Goal: Information Seeking & Learning: Understand process/instructions

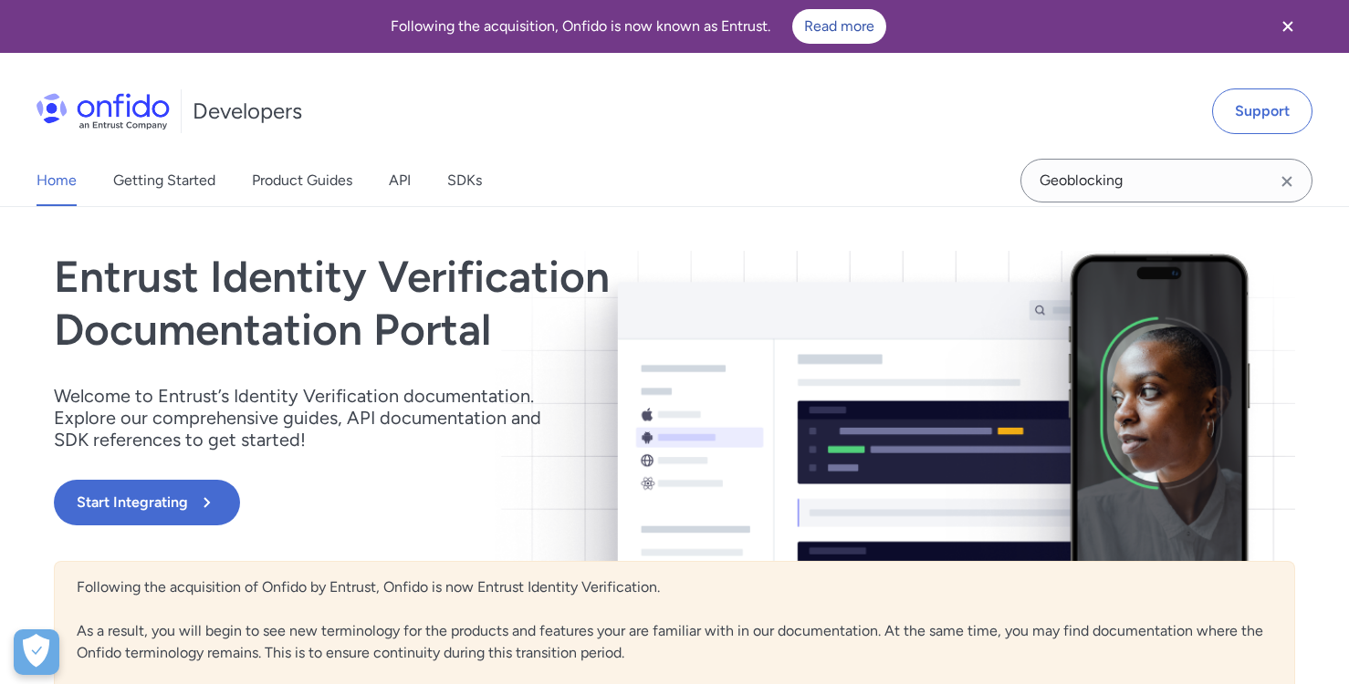
click at [1284, 179] on icon "Clear search field button" at bounding box center [1286, 181] width 10 height 10
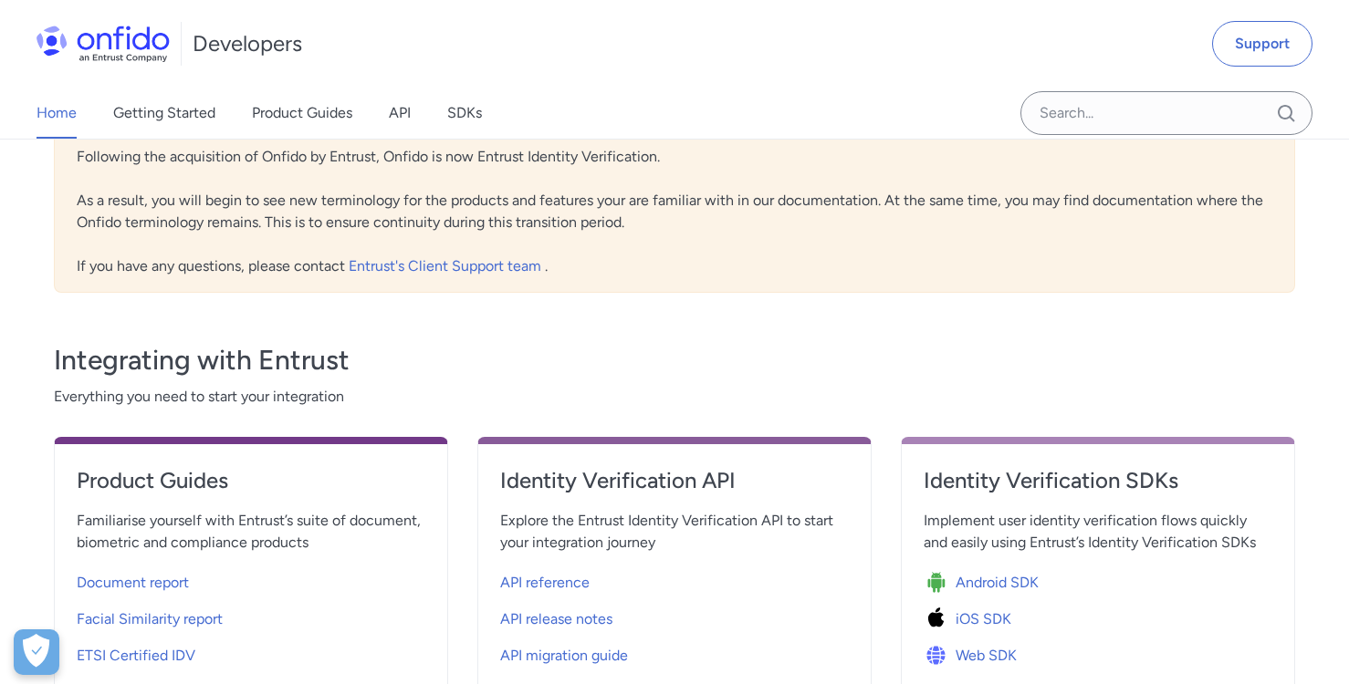
scroll to position [476, 0]
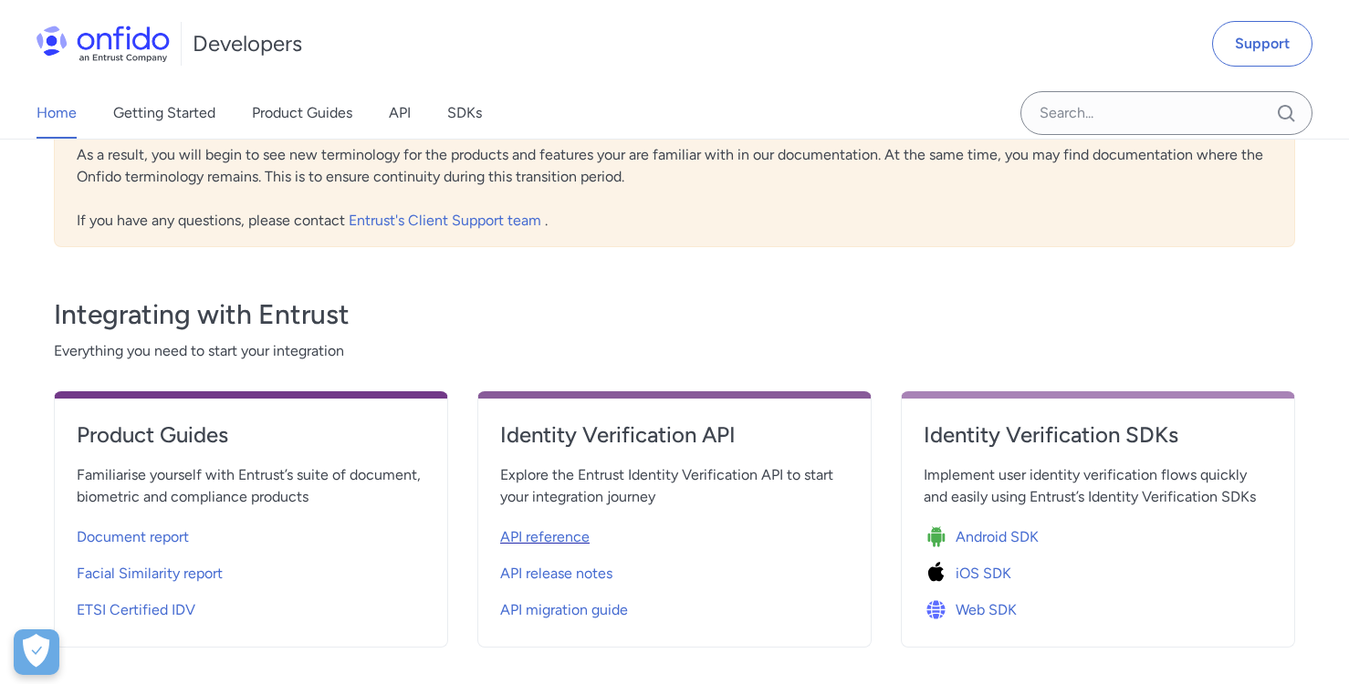
click at [564, 536] on span "API reference" at bounding box center [544, 538] width 89 height 22
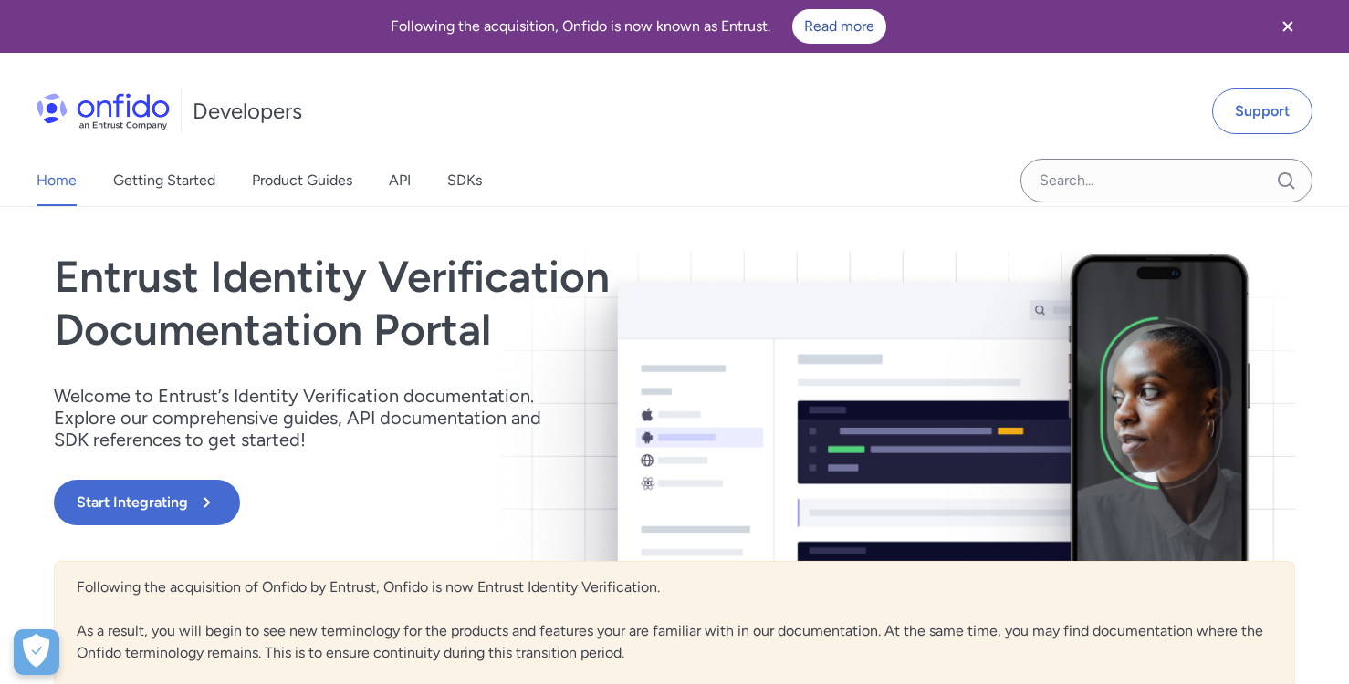
select select "http"
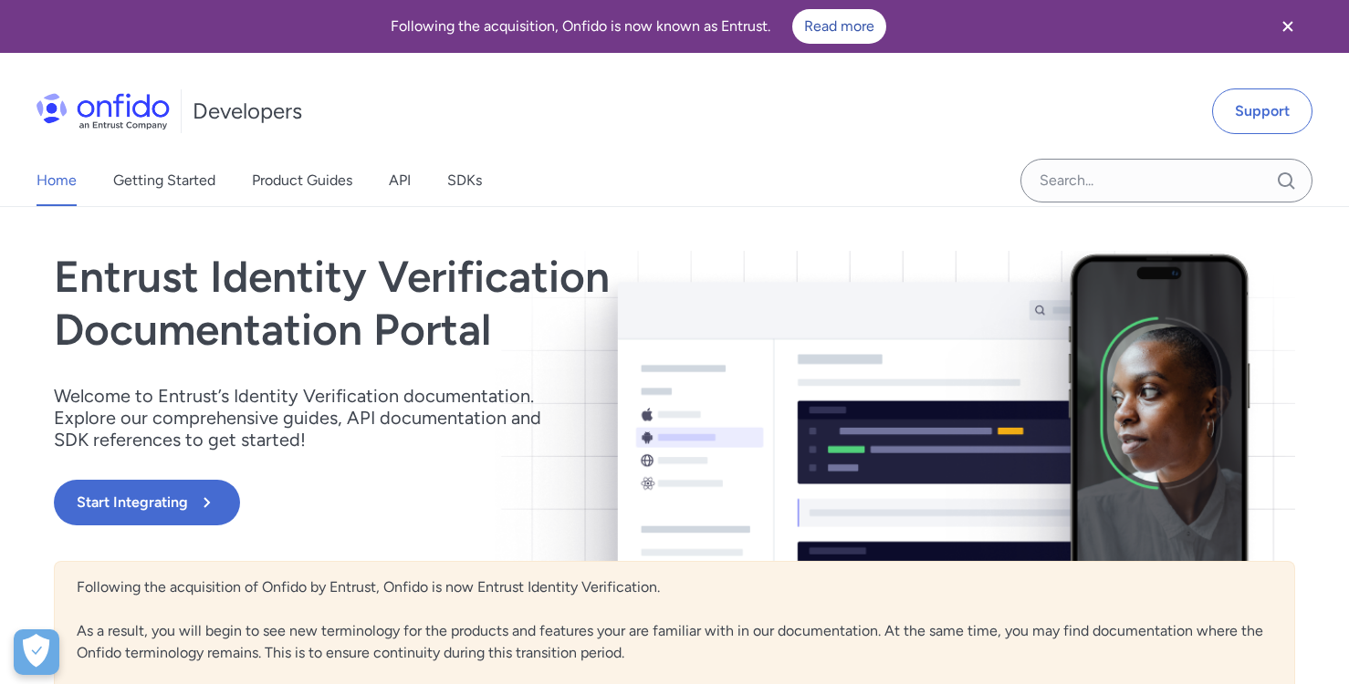
select select "http"
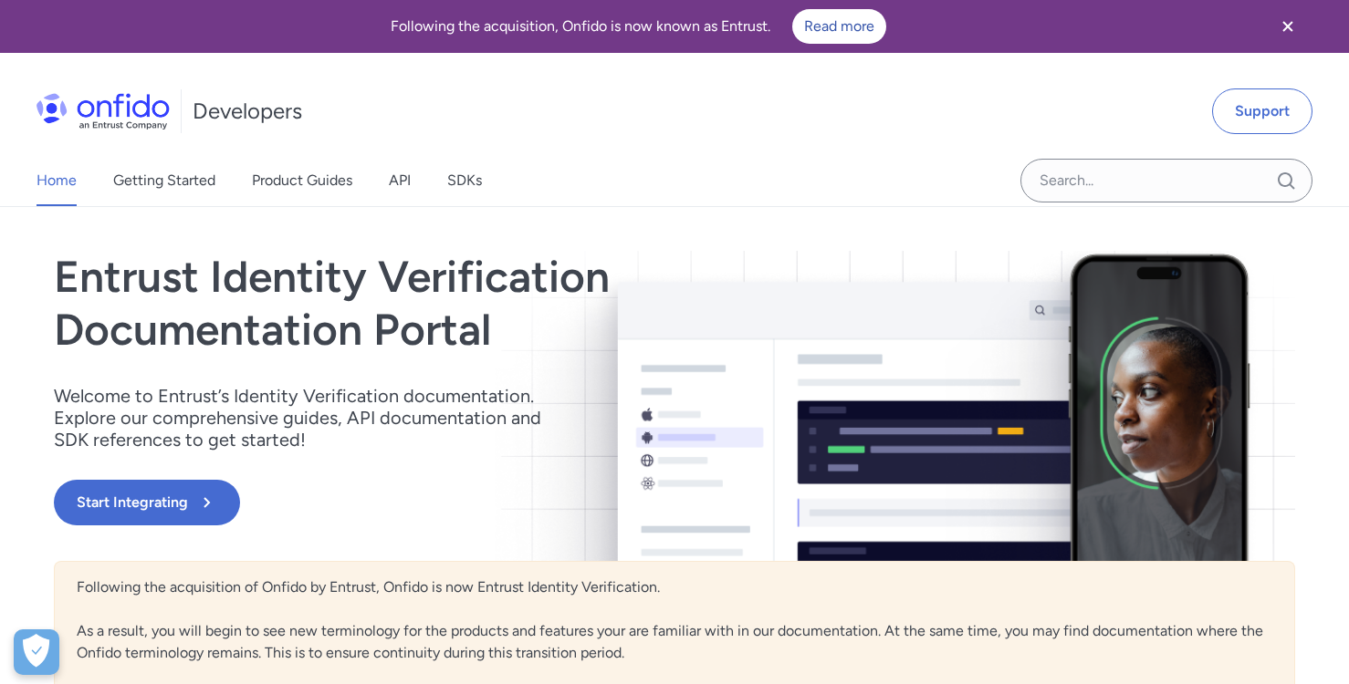
select select "http"
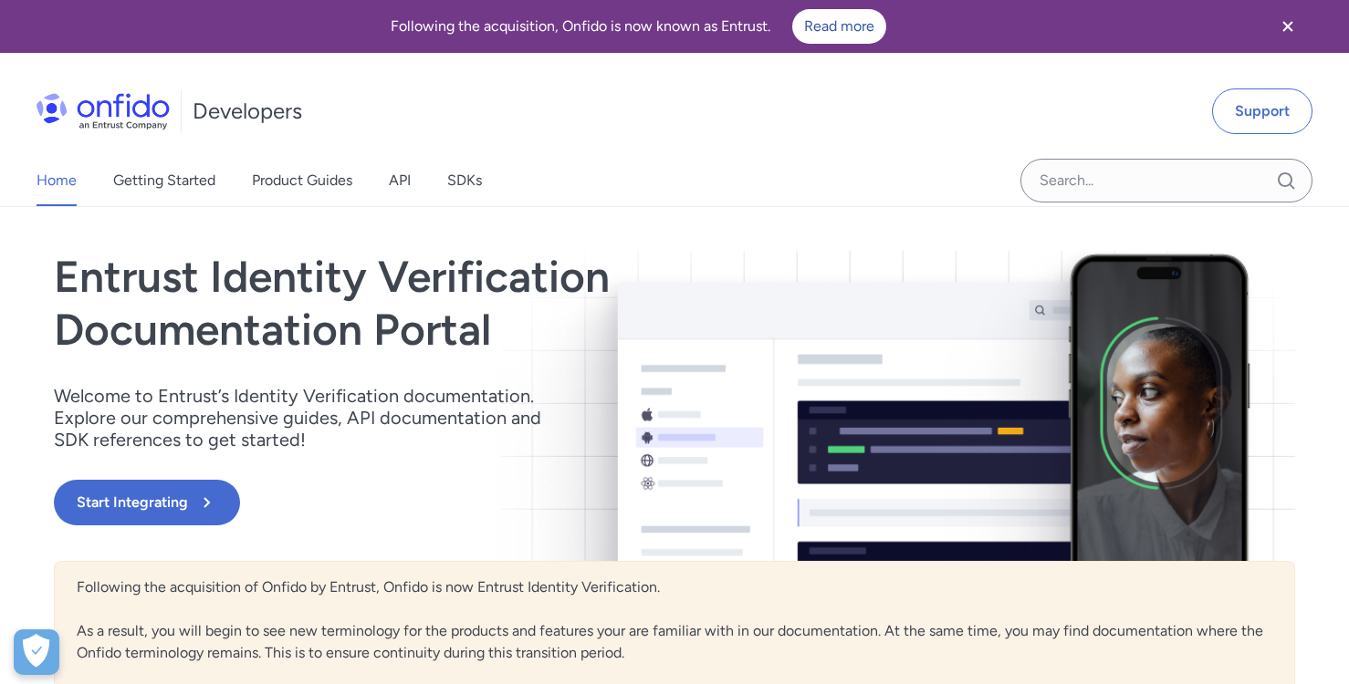
select select "http"
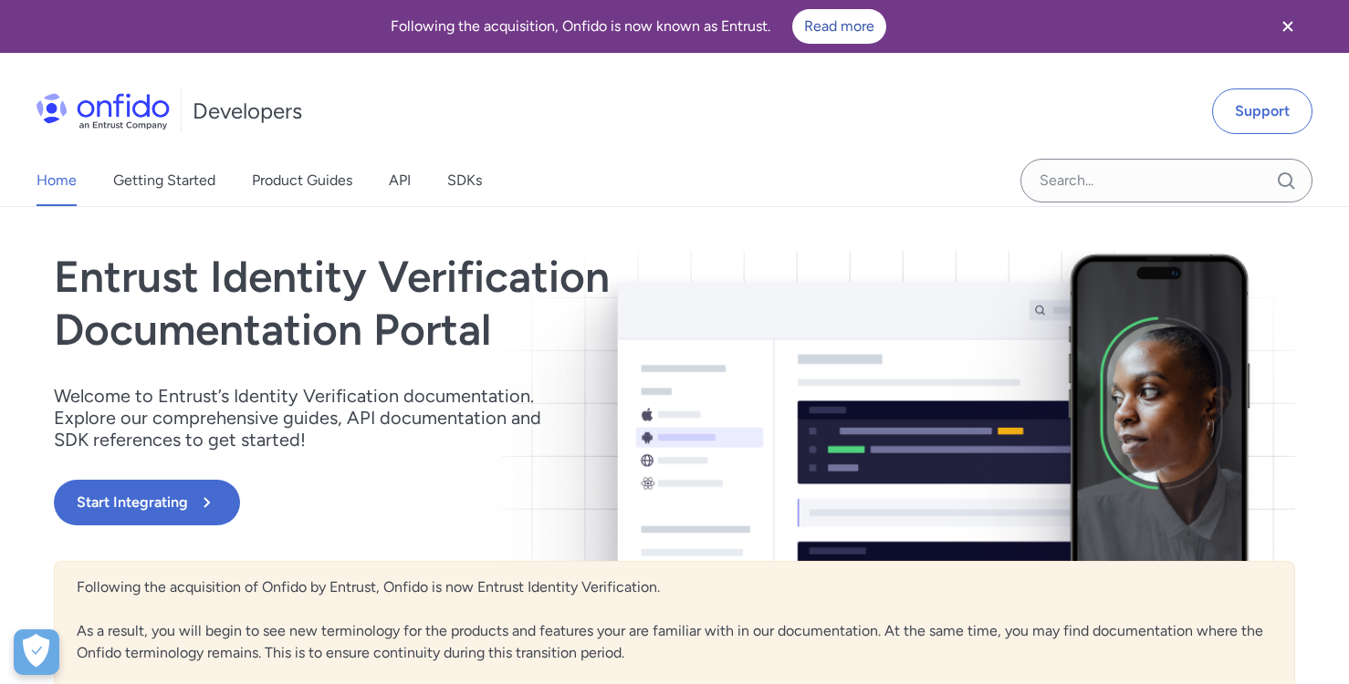
select select "http"
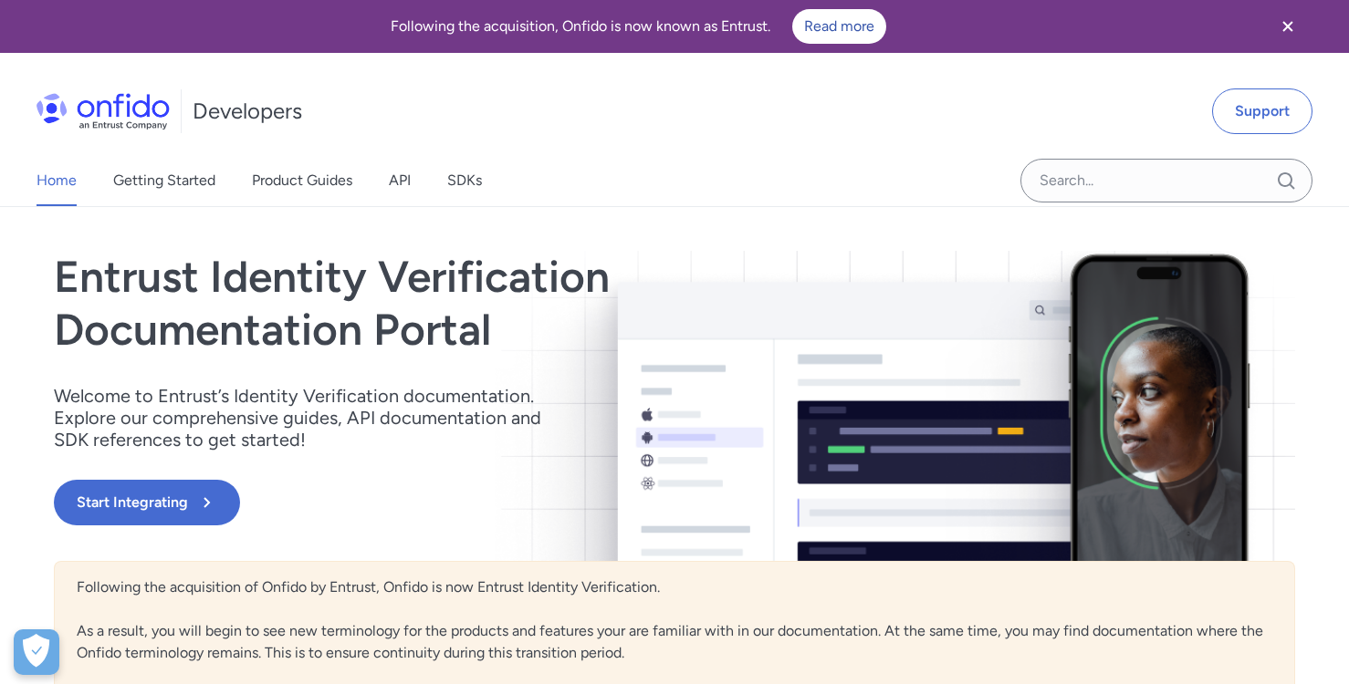
select select "http"
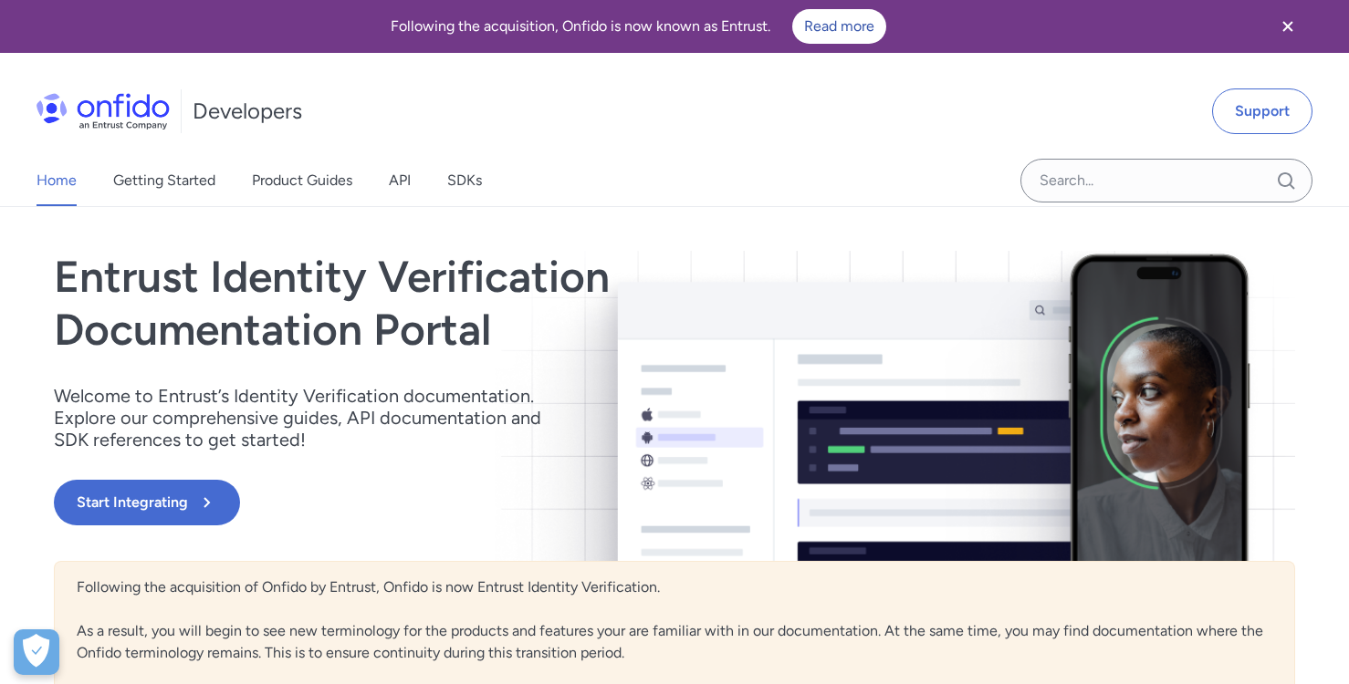
select select "http"
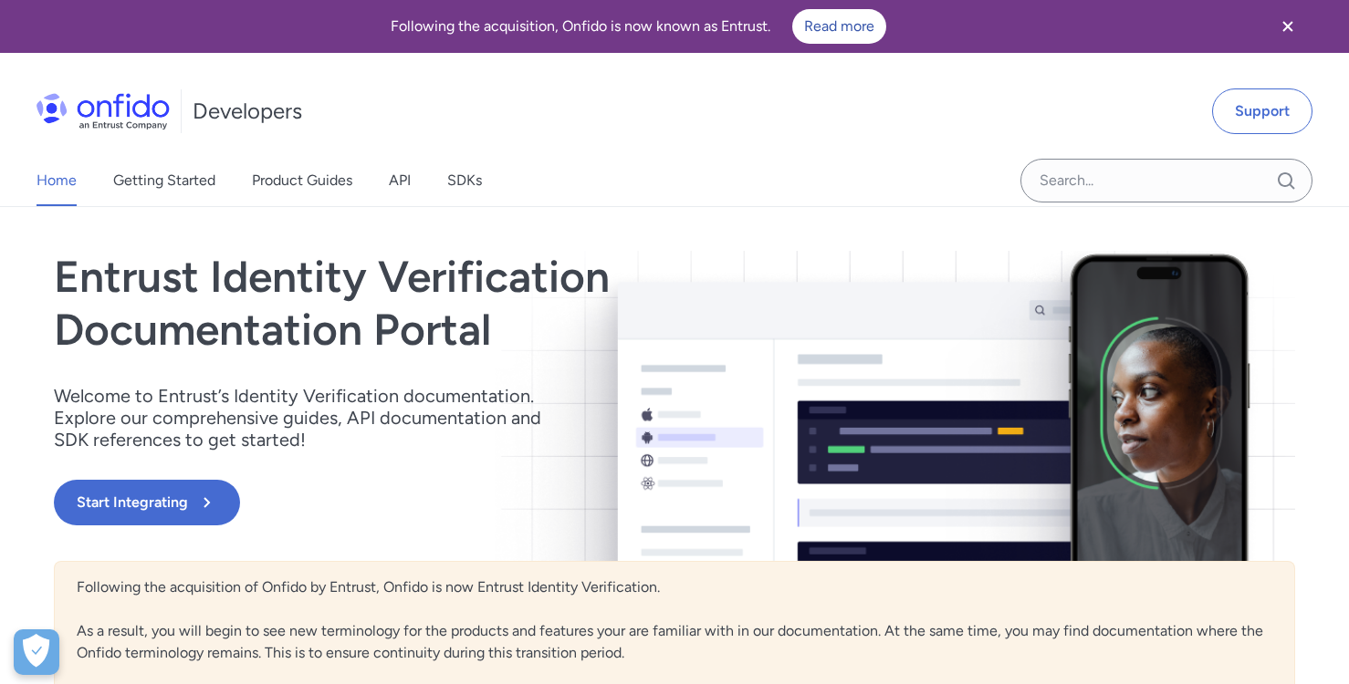
select select "http"
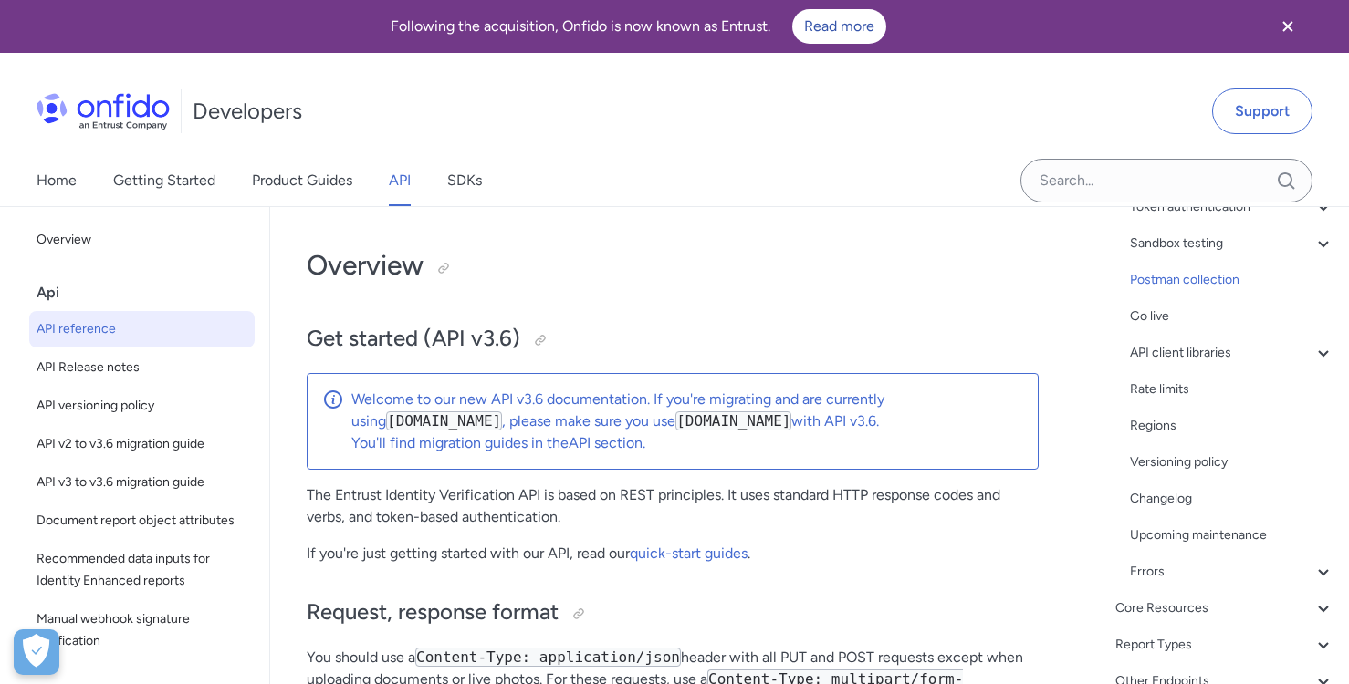
scroll to position [323, 0]
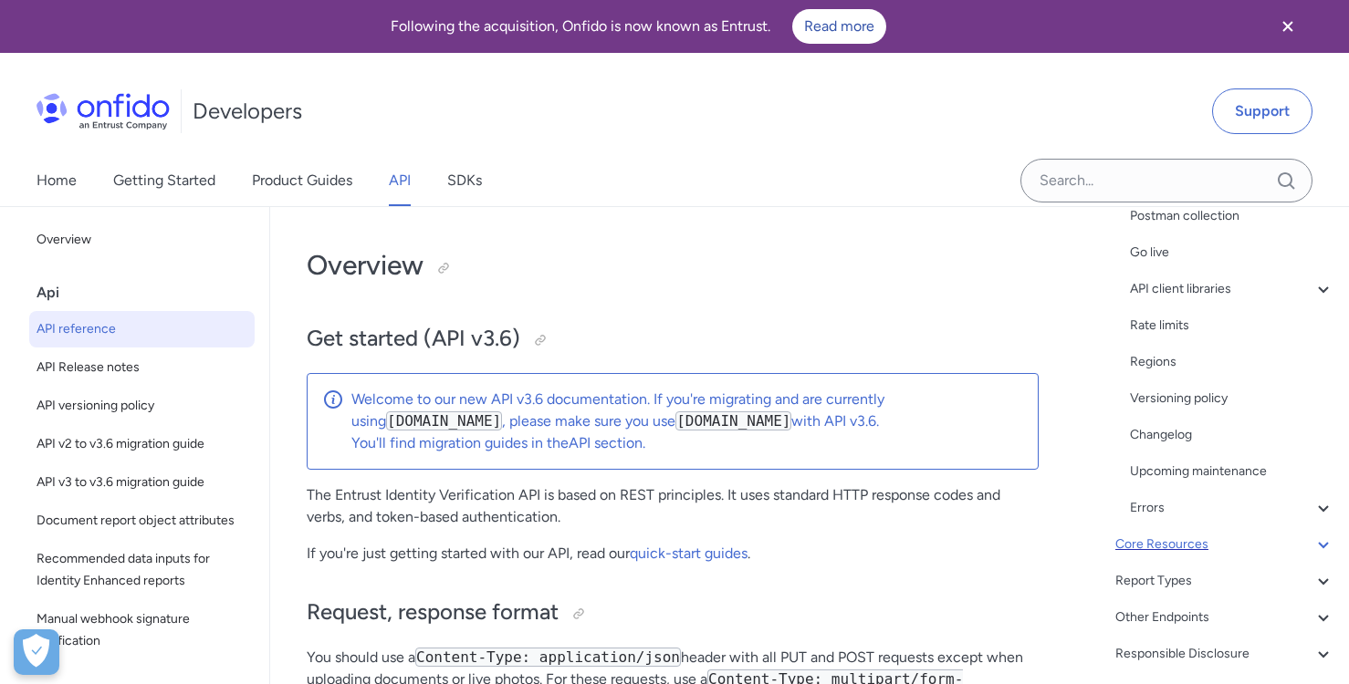
click at [1183, 548] on div "Core Resources" at bounding box center [1224, 545] width 219 height 22
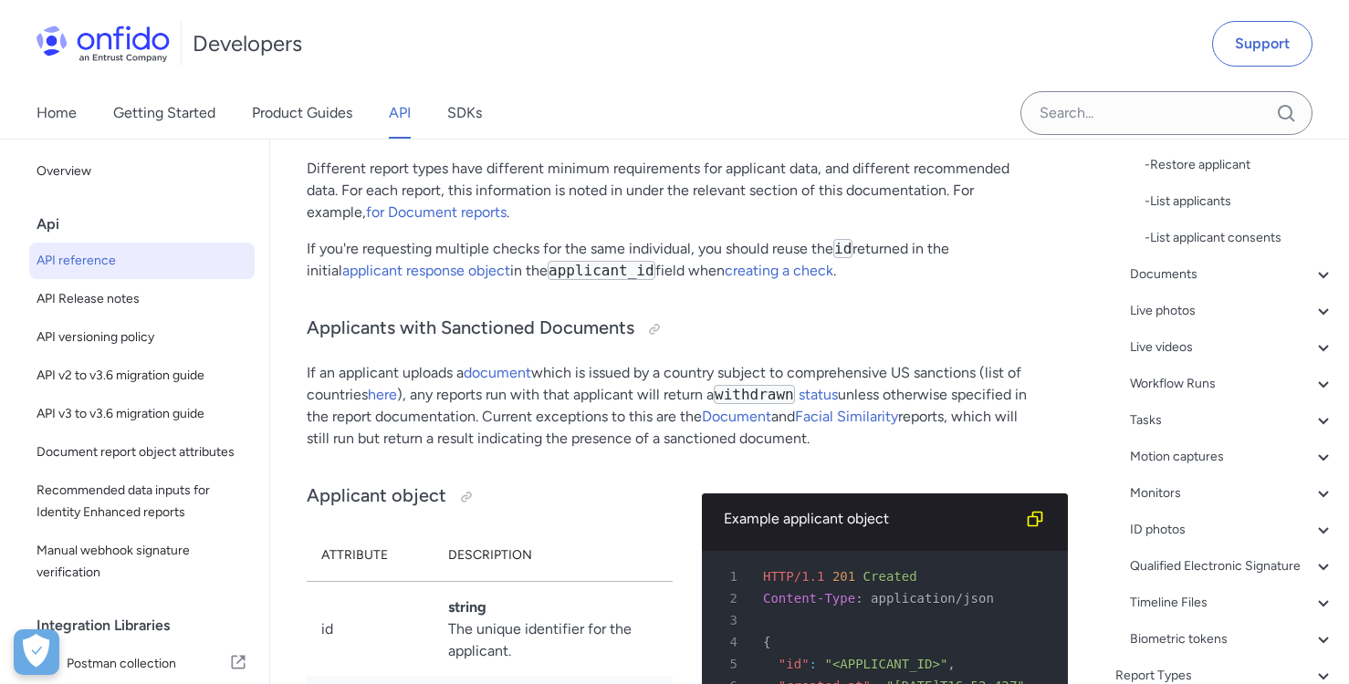
scroll to position [762, 0]
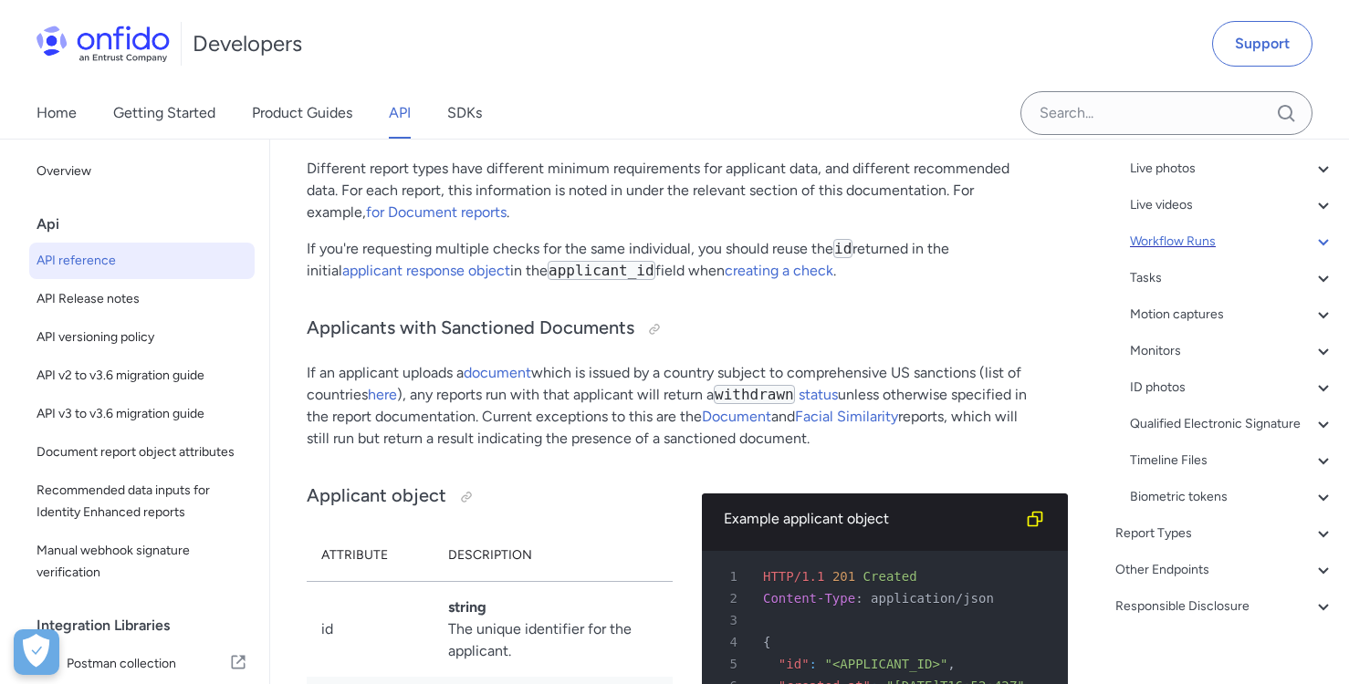
click at [1185, 235] on div "Workflow Runs" at bounding box center [1232, 242] width 204 height 22
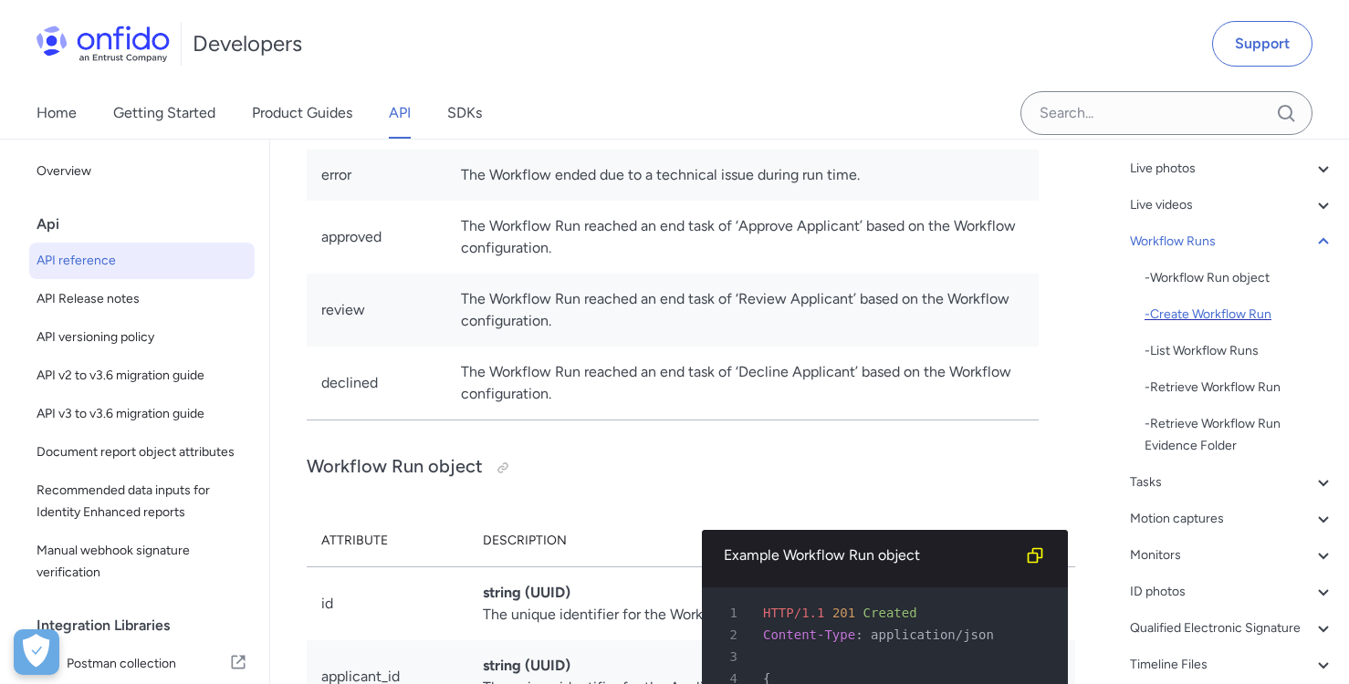
click at [1206, 315] on div "- Create Workflow Run" at bounding box center [1239, 315] width 190 height 22
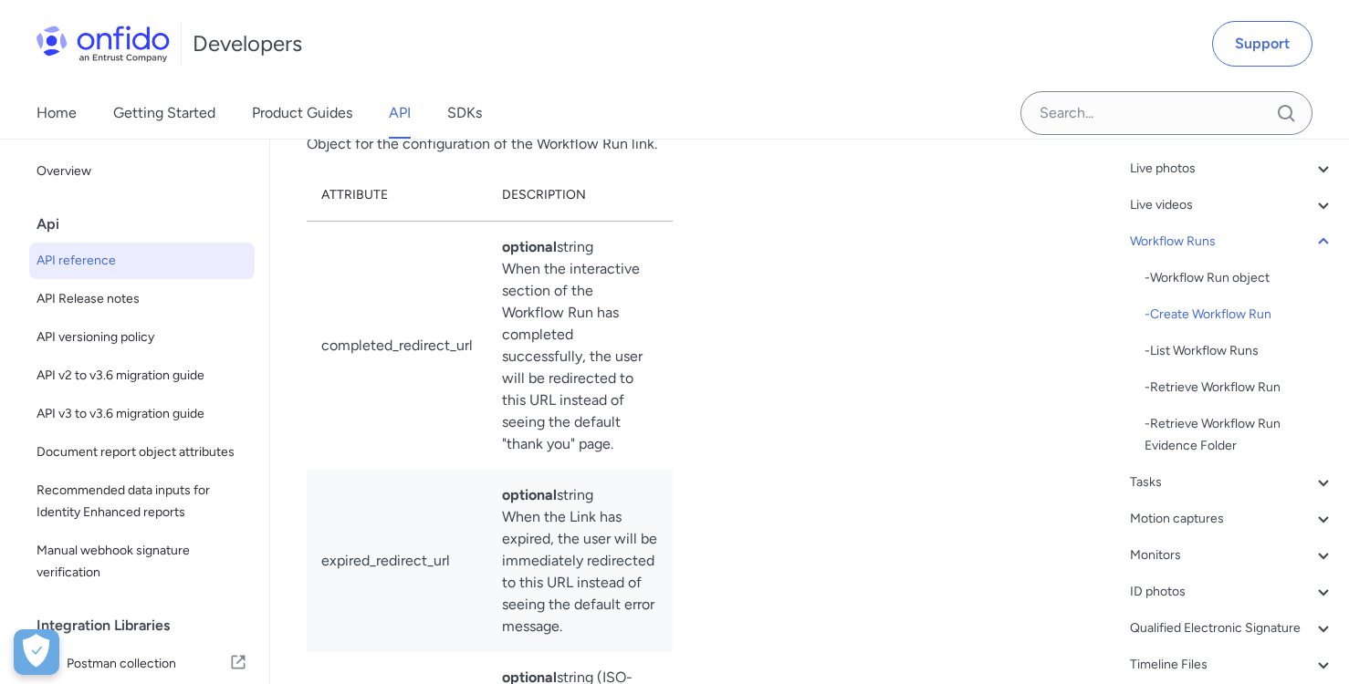
select select "bash"
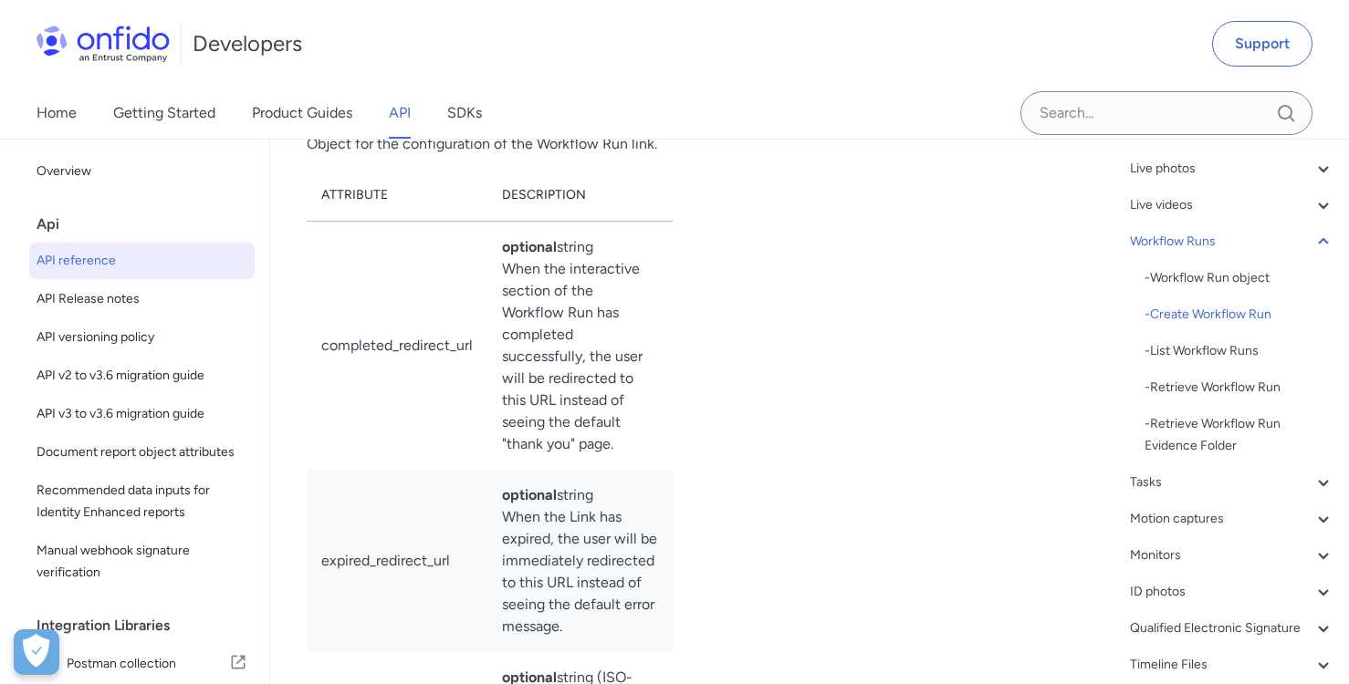
select select "bash"
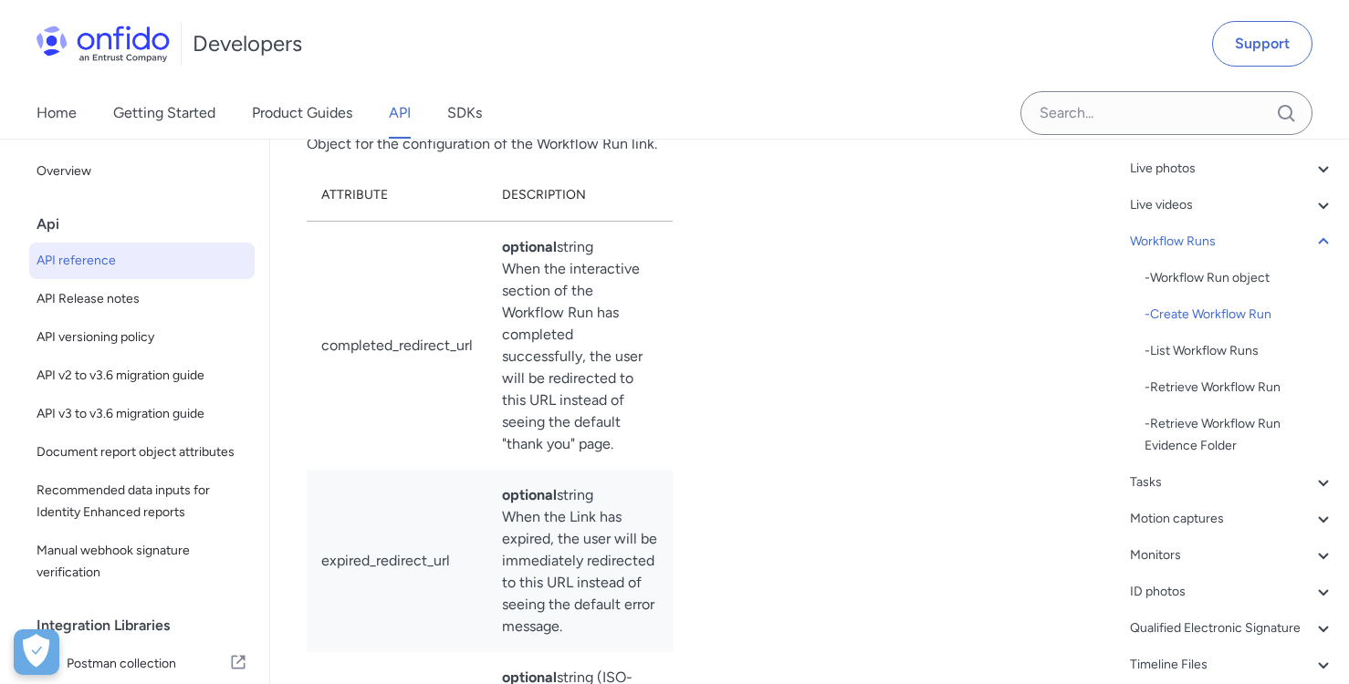
select select "bash"
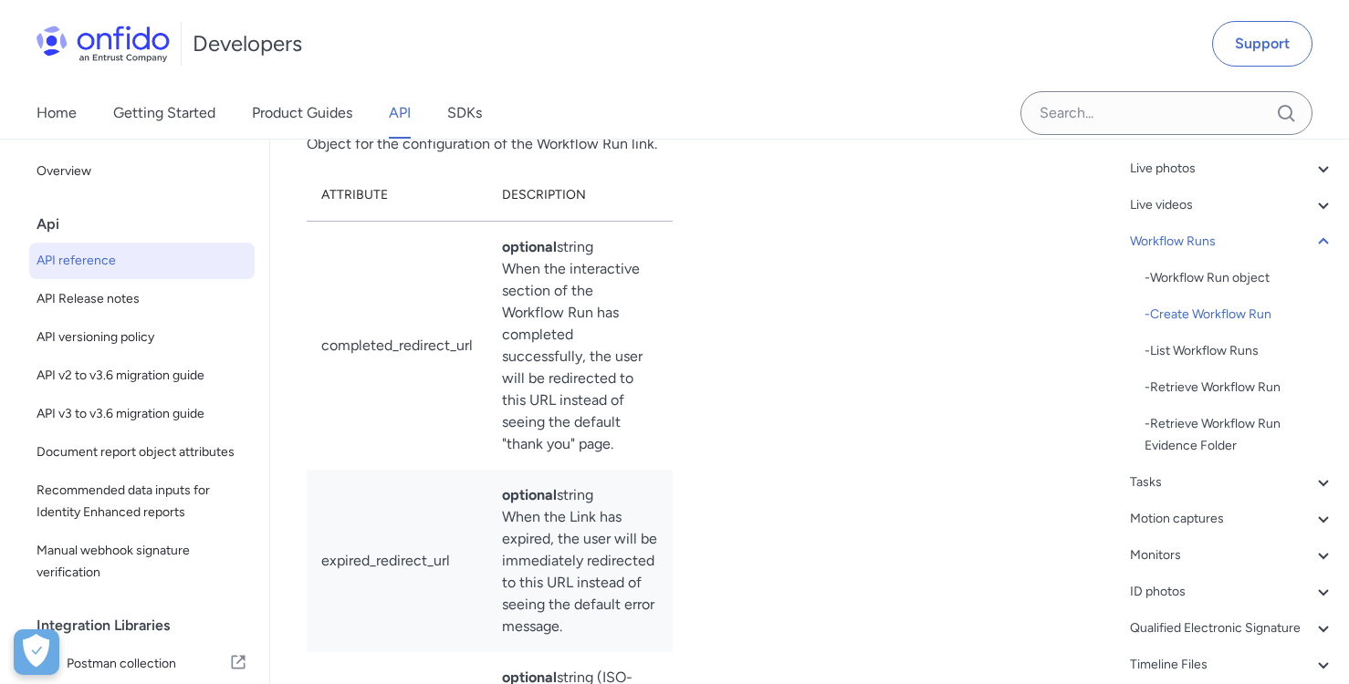
select select "bash"
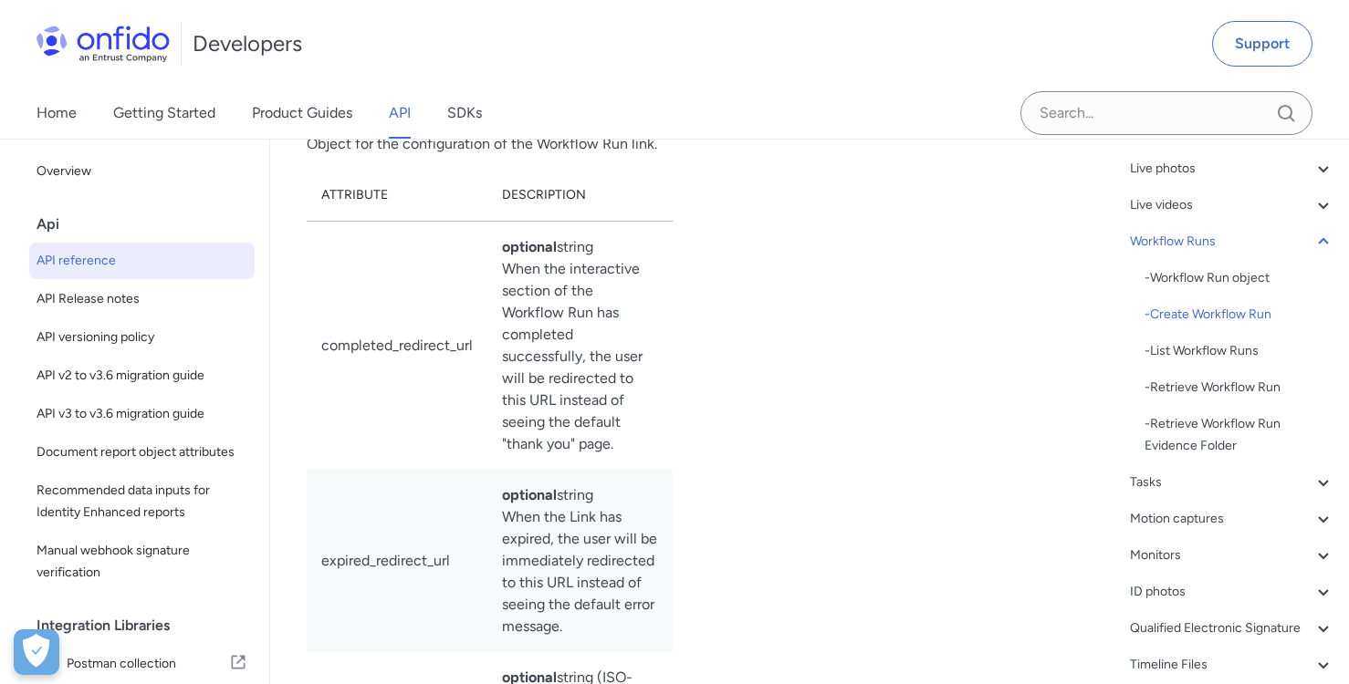
select select "bash"
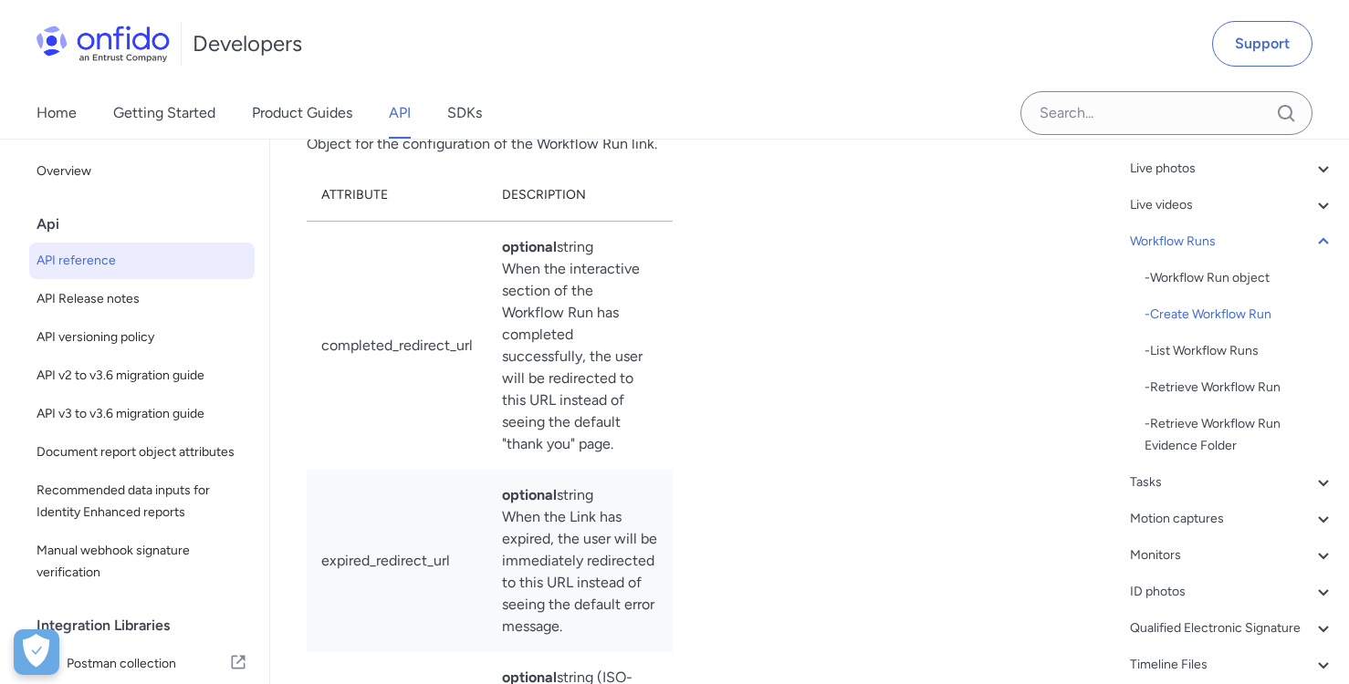
select select "bash"
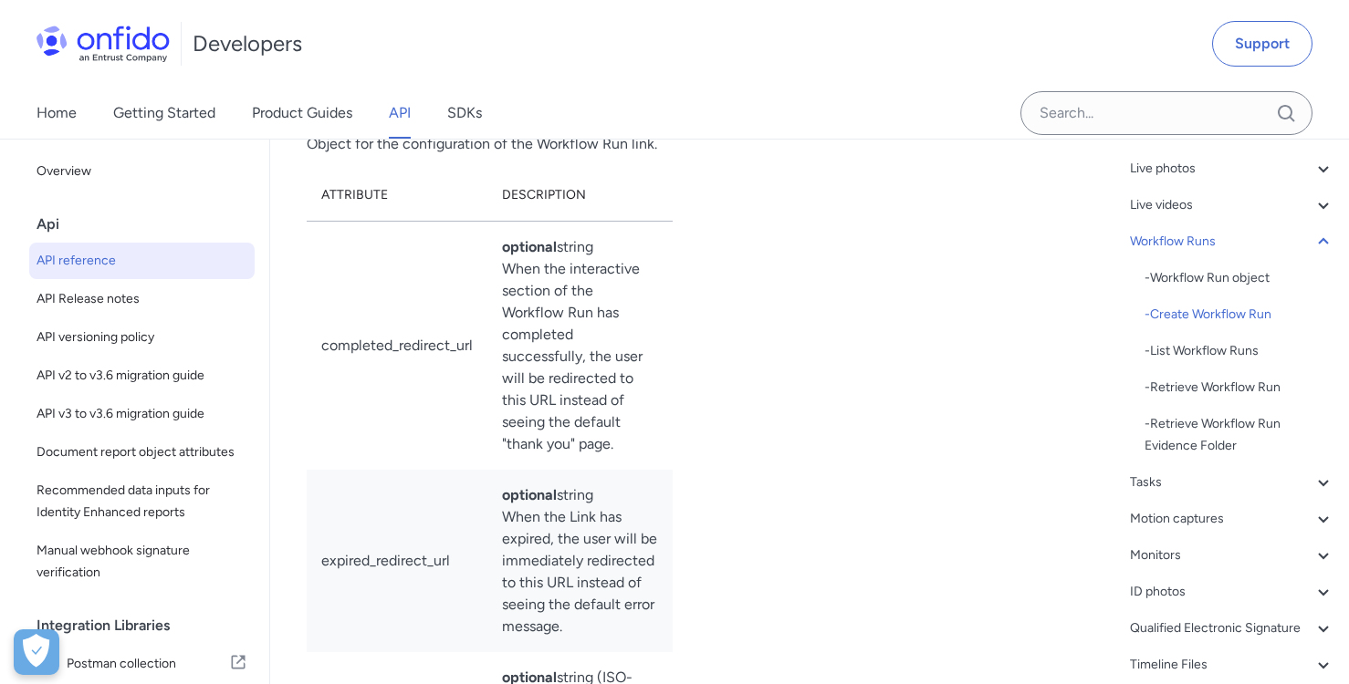
select select "bash"
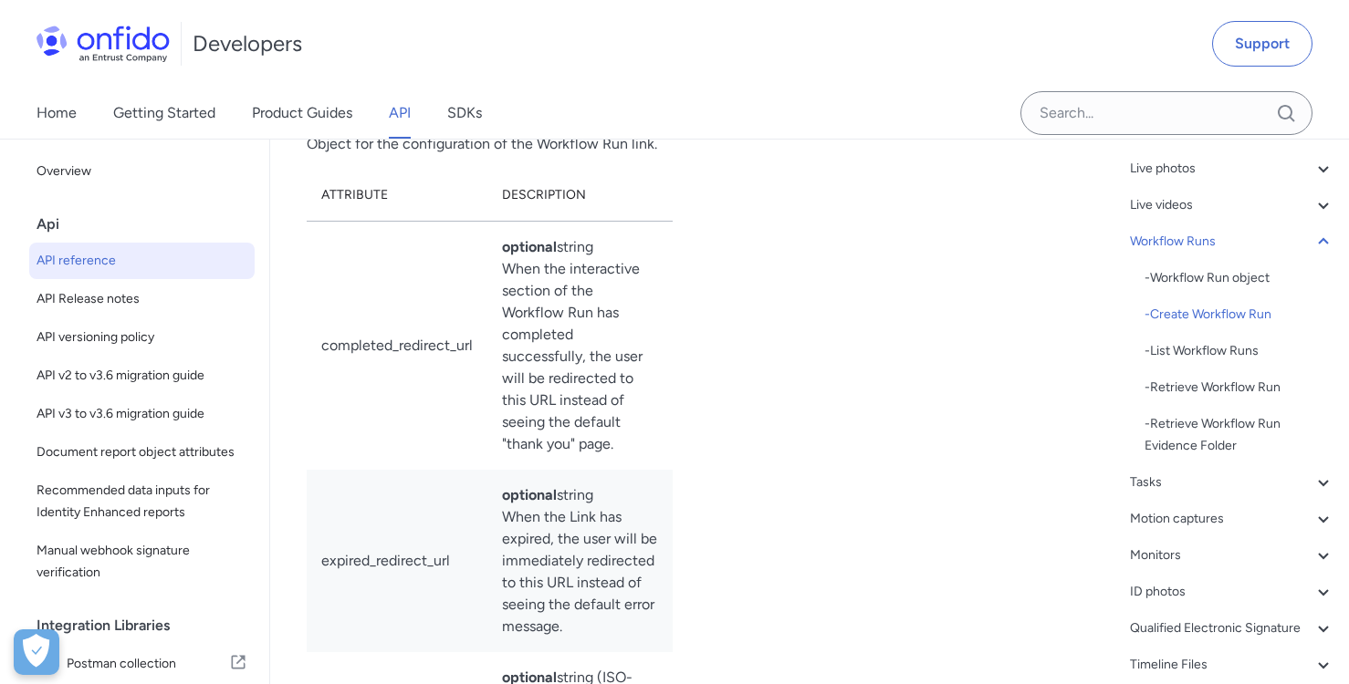
select select "bash"
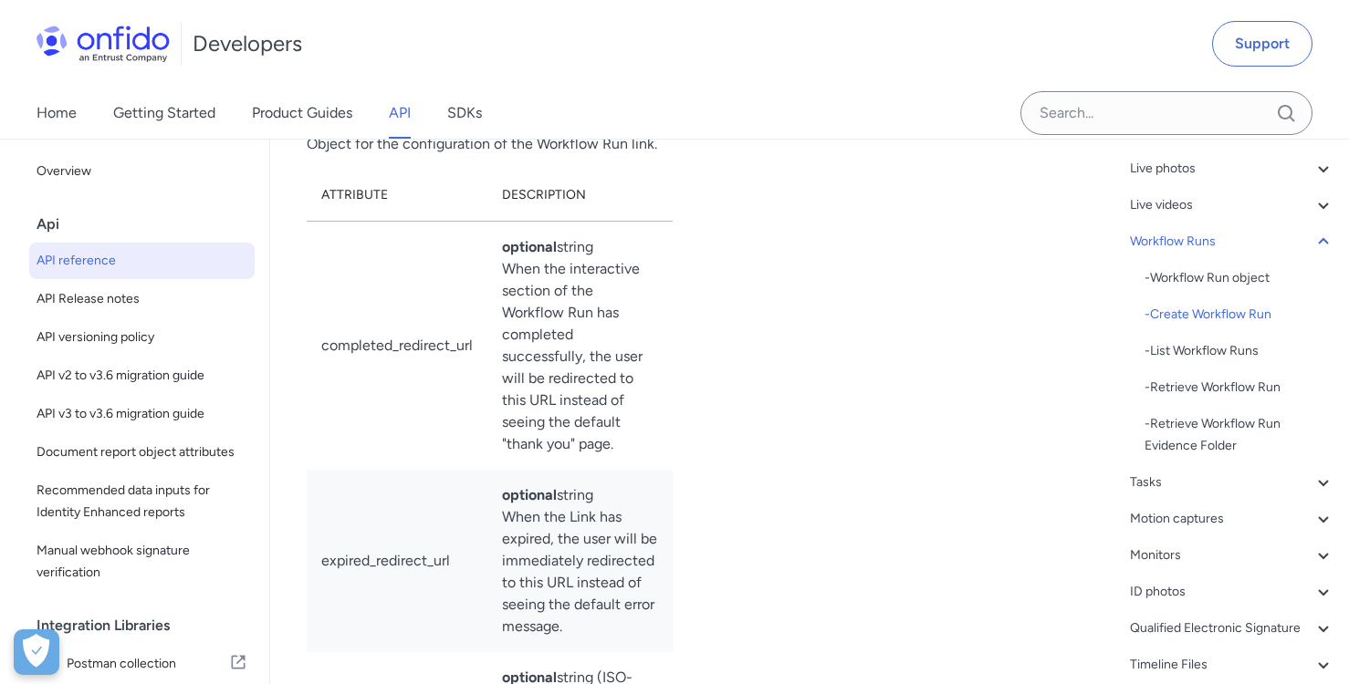
select select "bash"
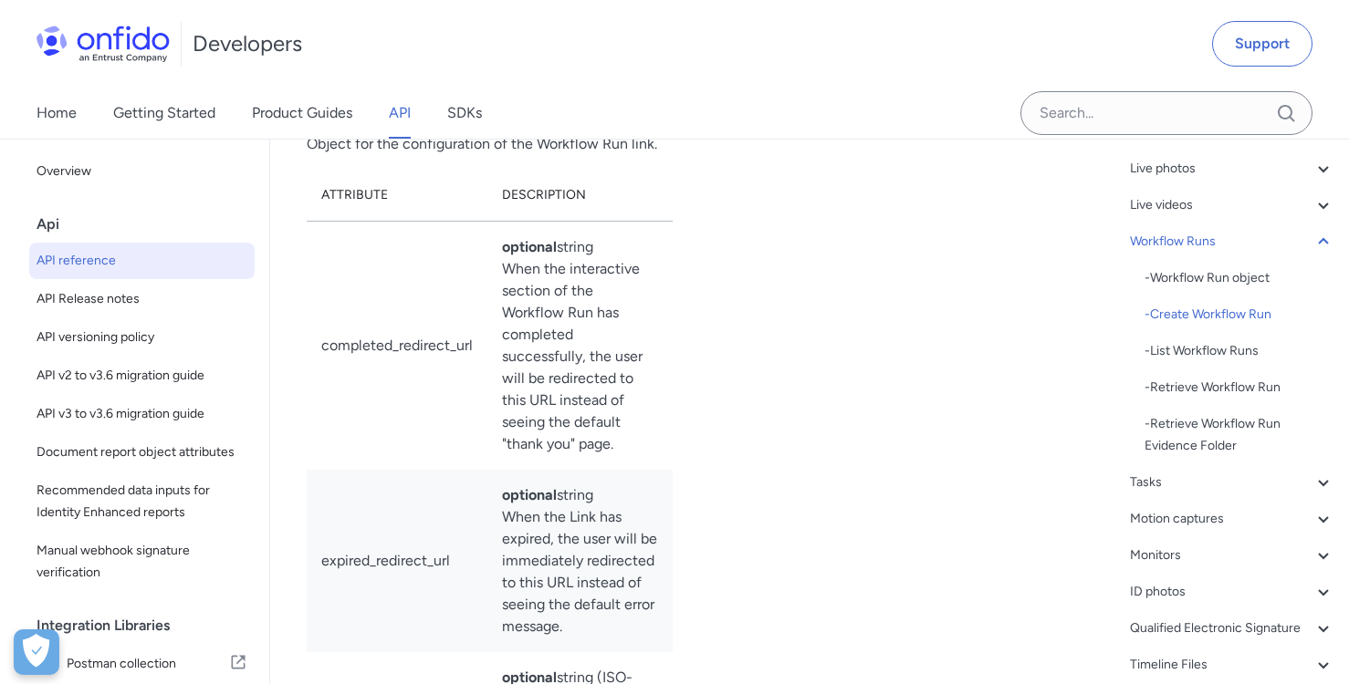
select select "bash"
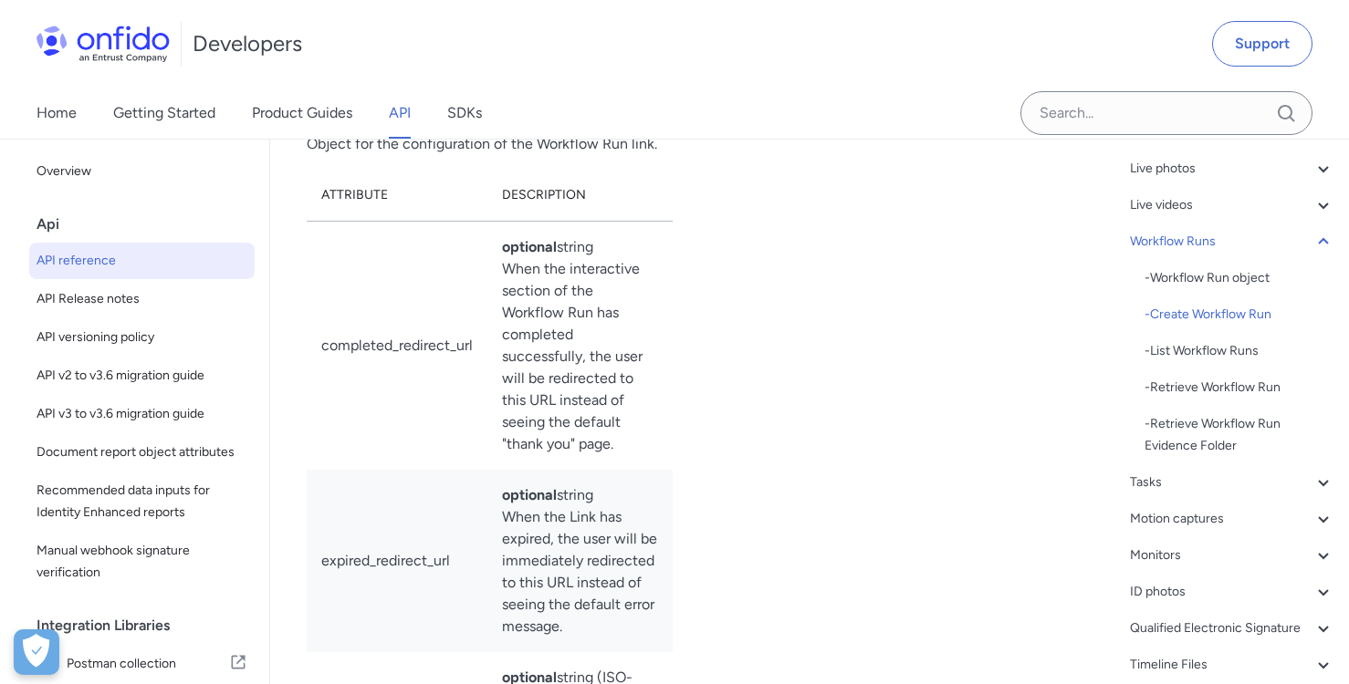
select select "bash"
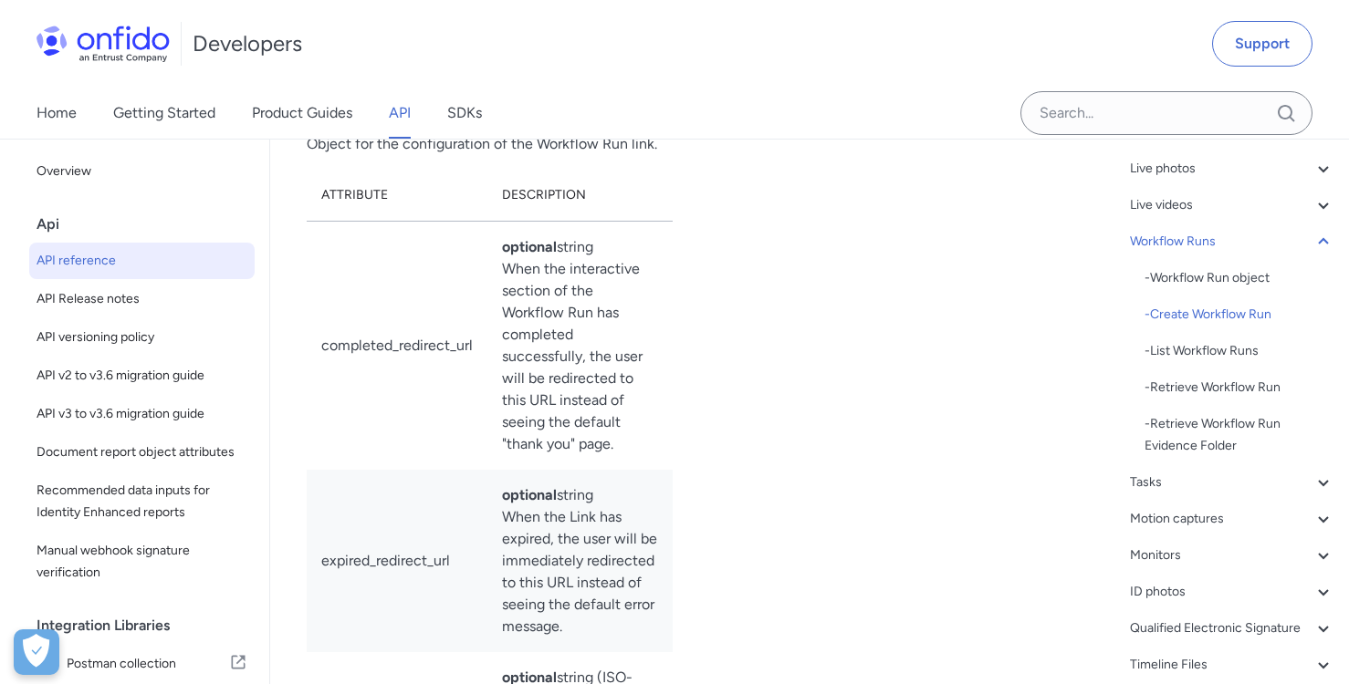
select select "bash"
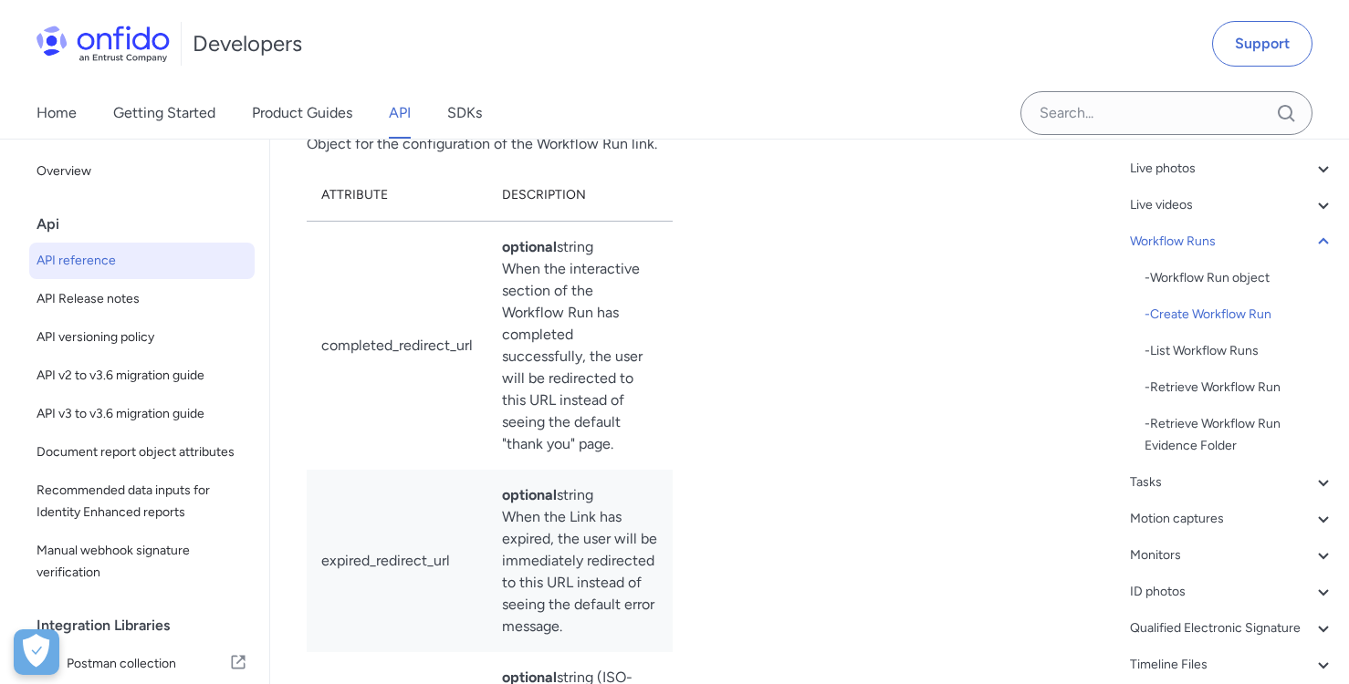
select select "bash"
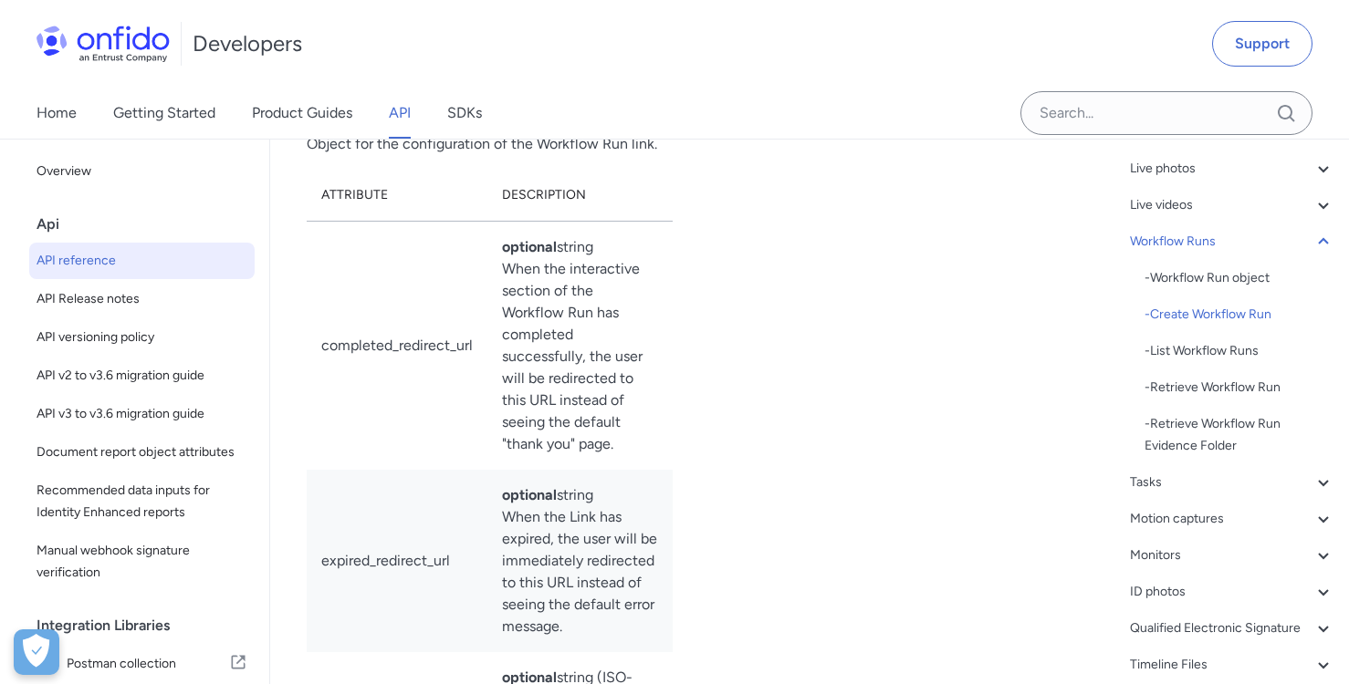
select select "bash"
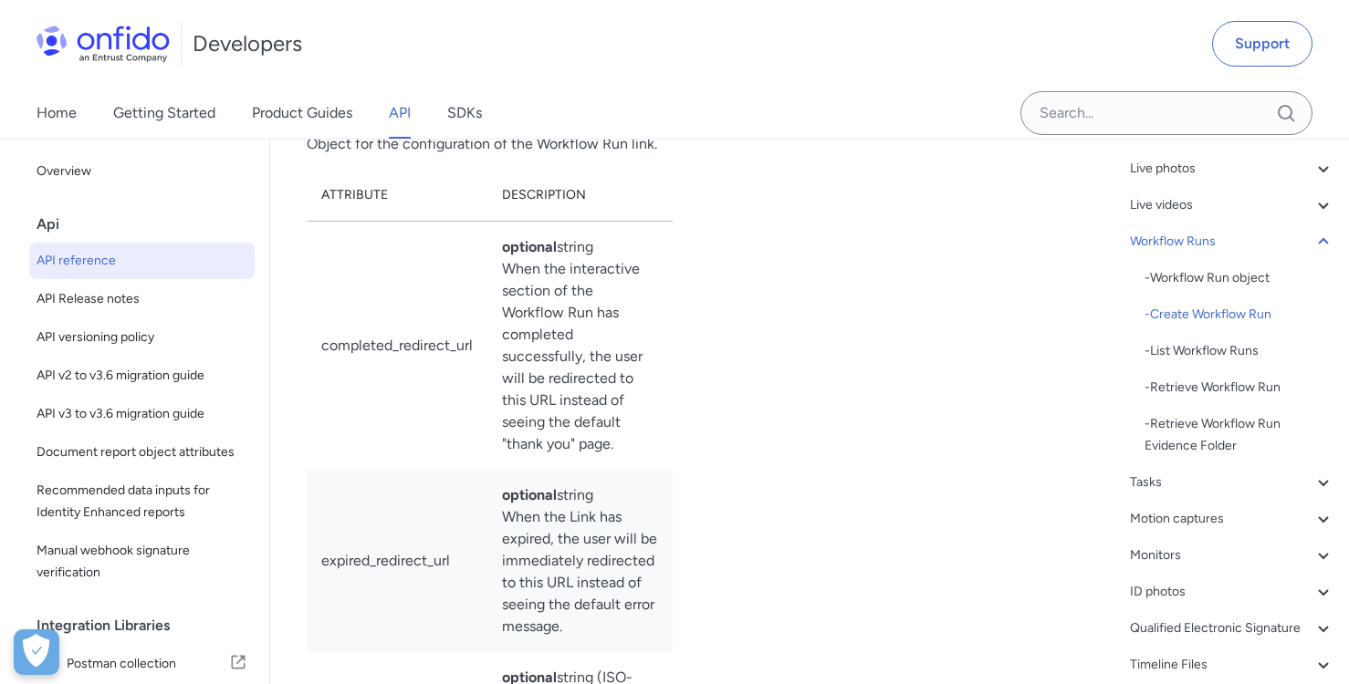
select select "bash"
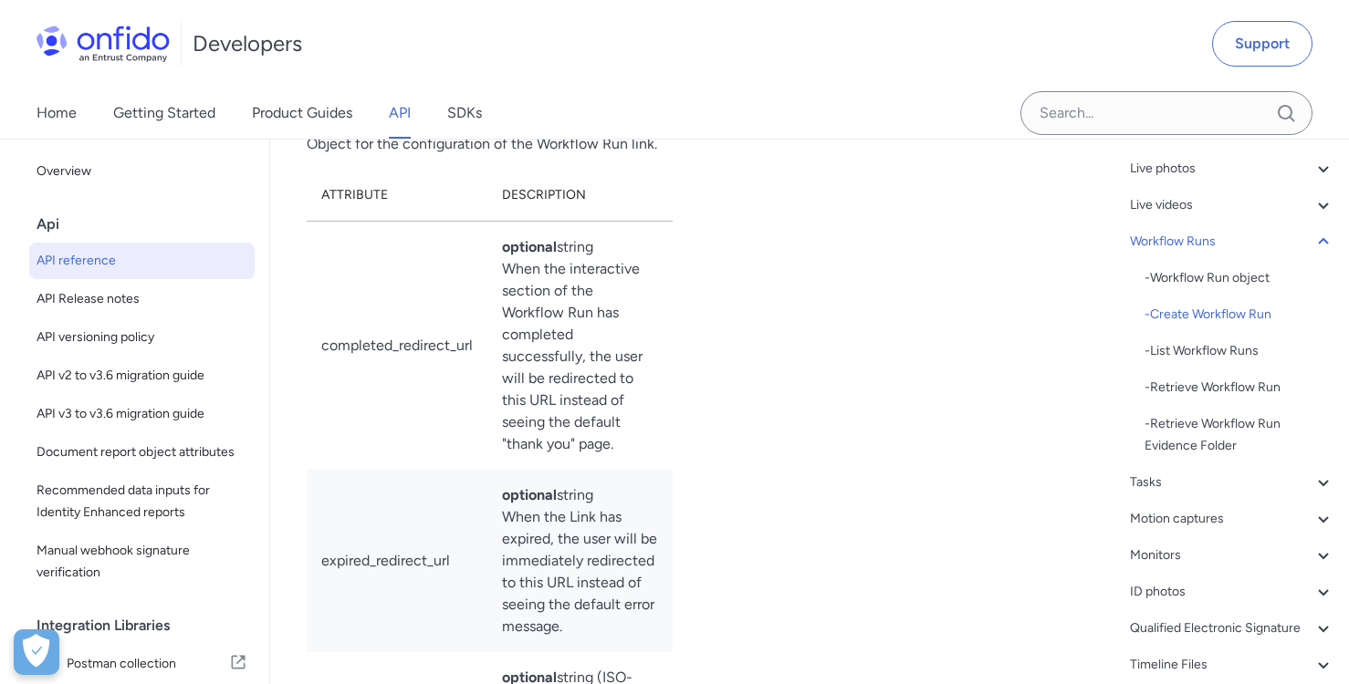
select select "bash"
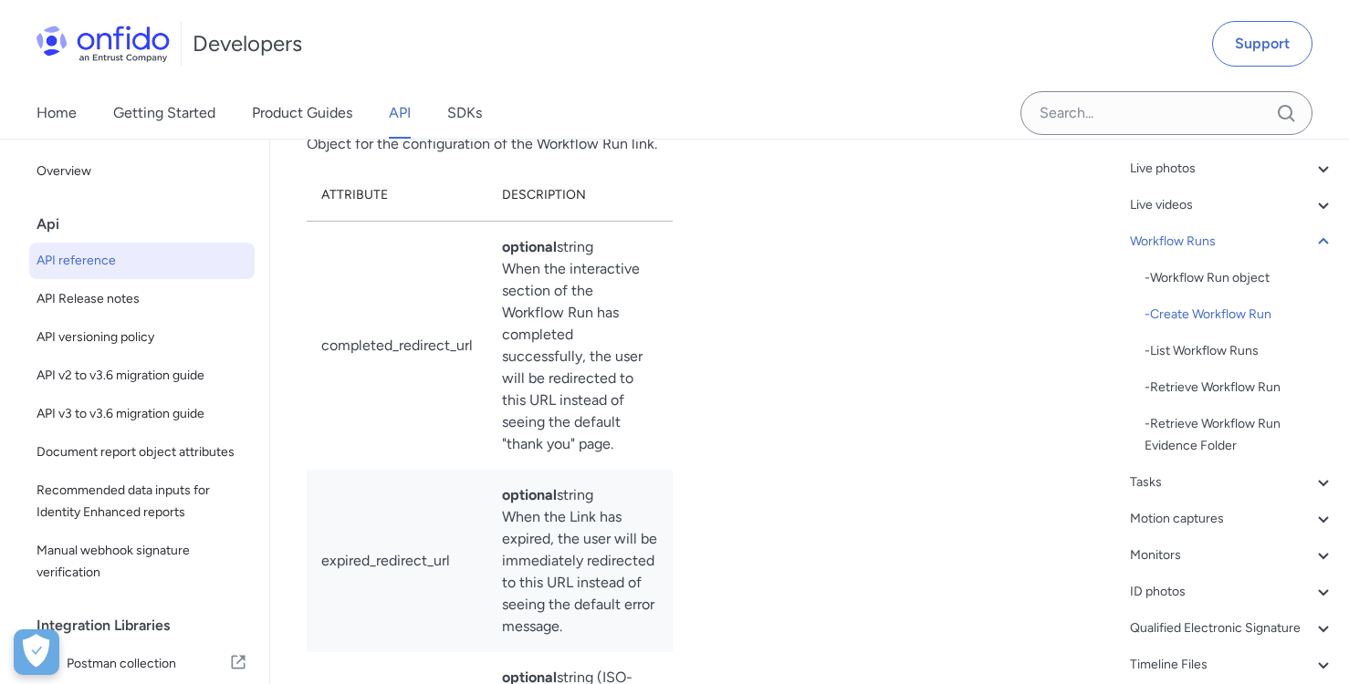
select select "bash"
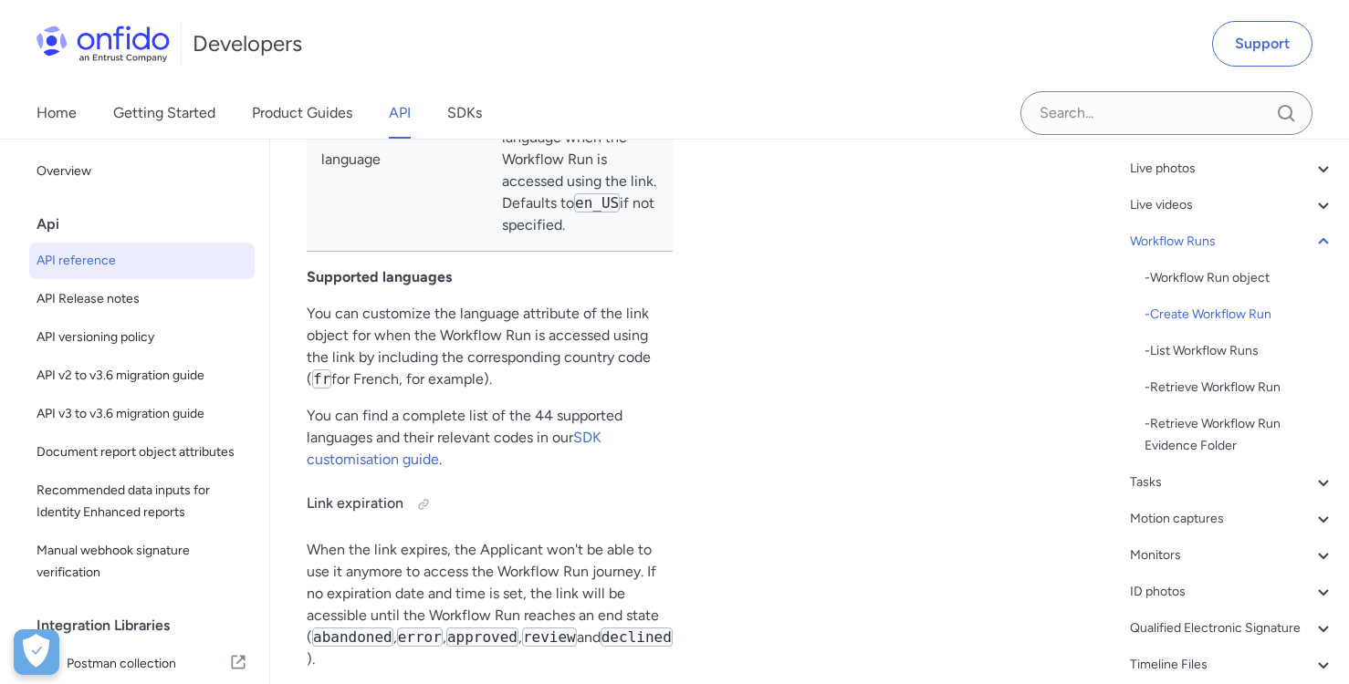
scroll to position [50019, 0]
